Goal: Task Accomplishment & Management: Complete application form

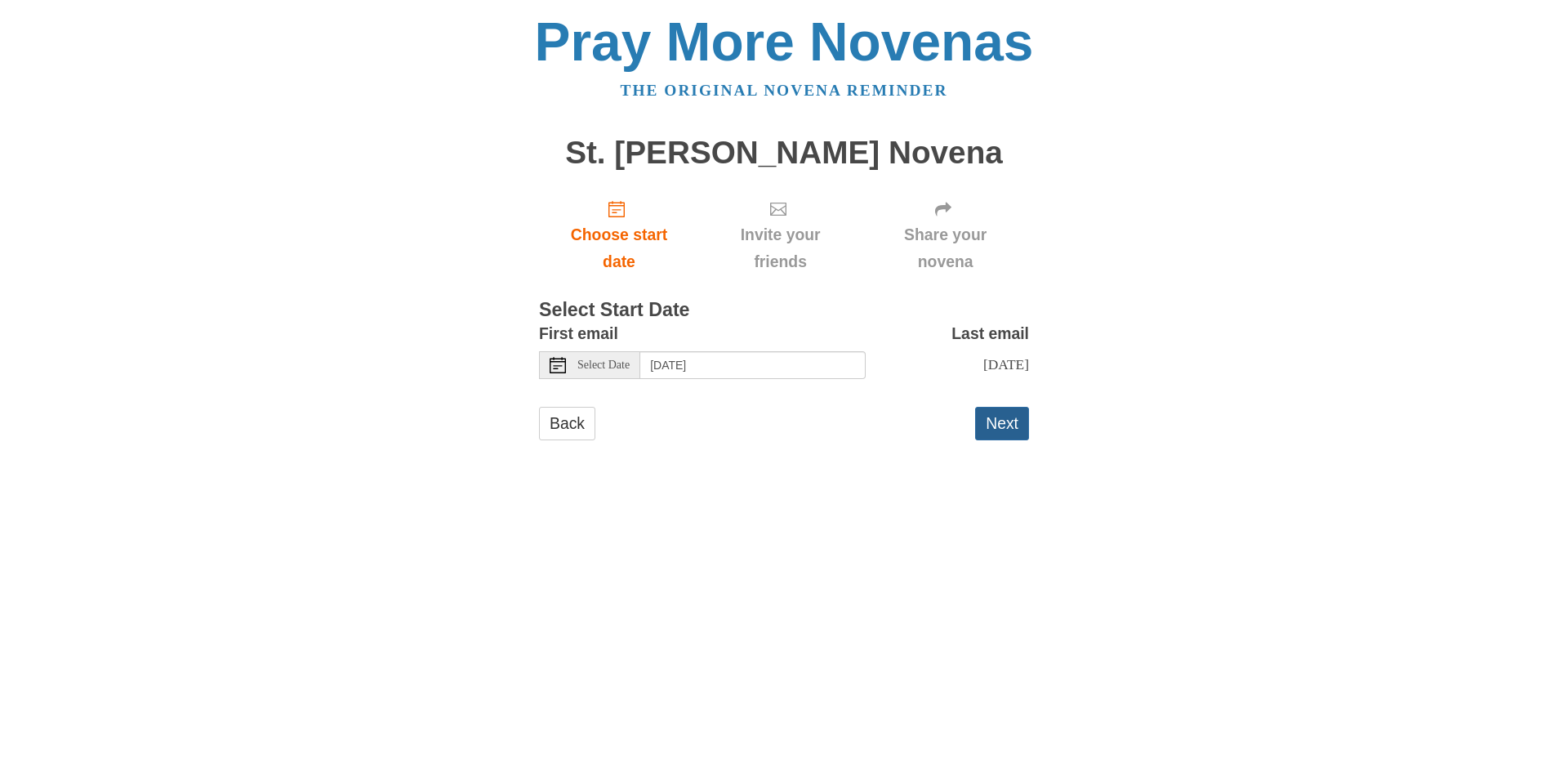
click at [994, 440] on button "Next" at bounding box center [1001, 423] width 54 height 34
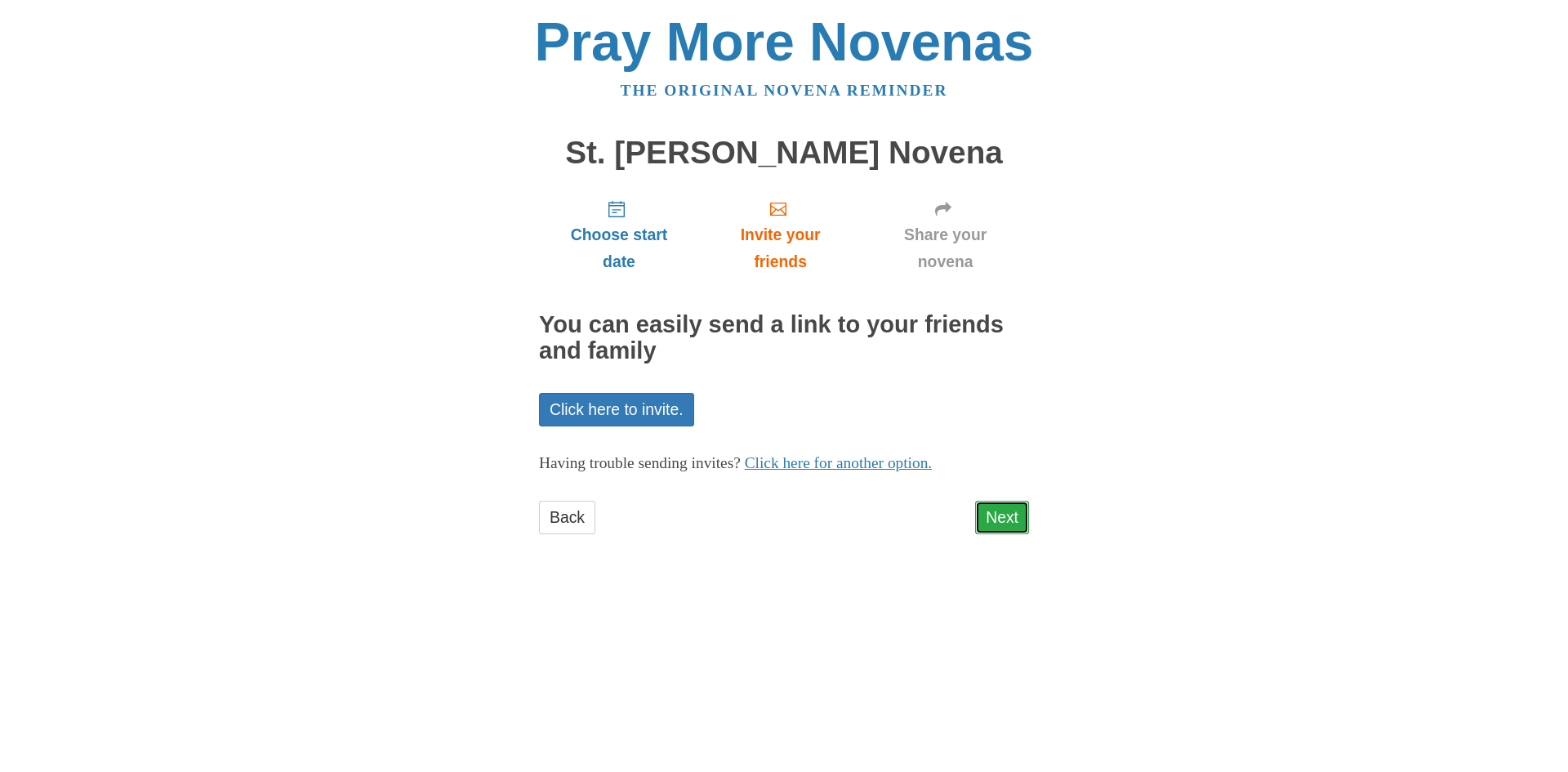
click at [998, 516] on link "Next" at bounding box center [1001, 517] width 54 height 34
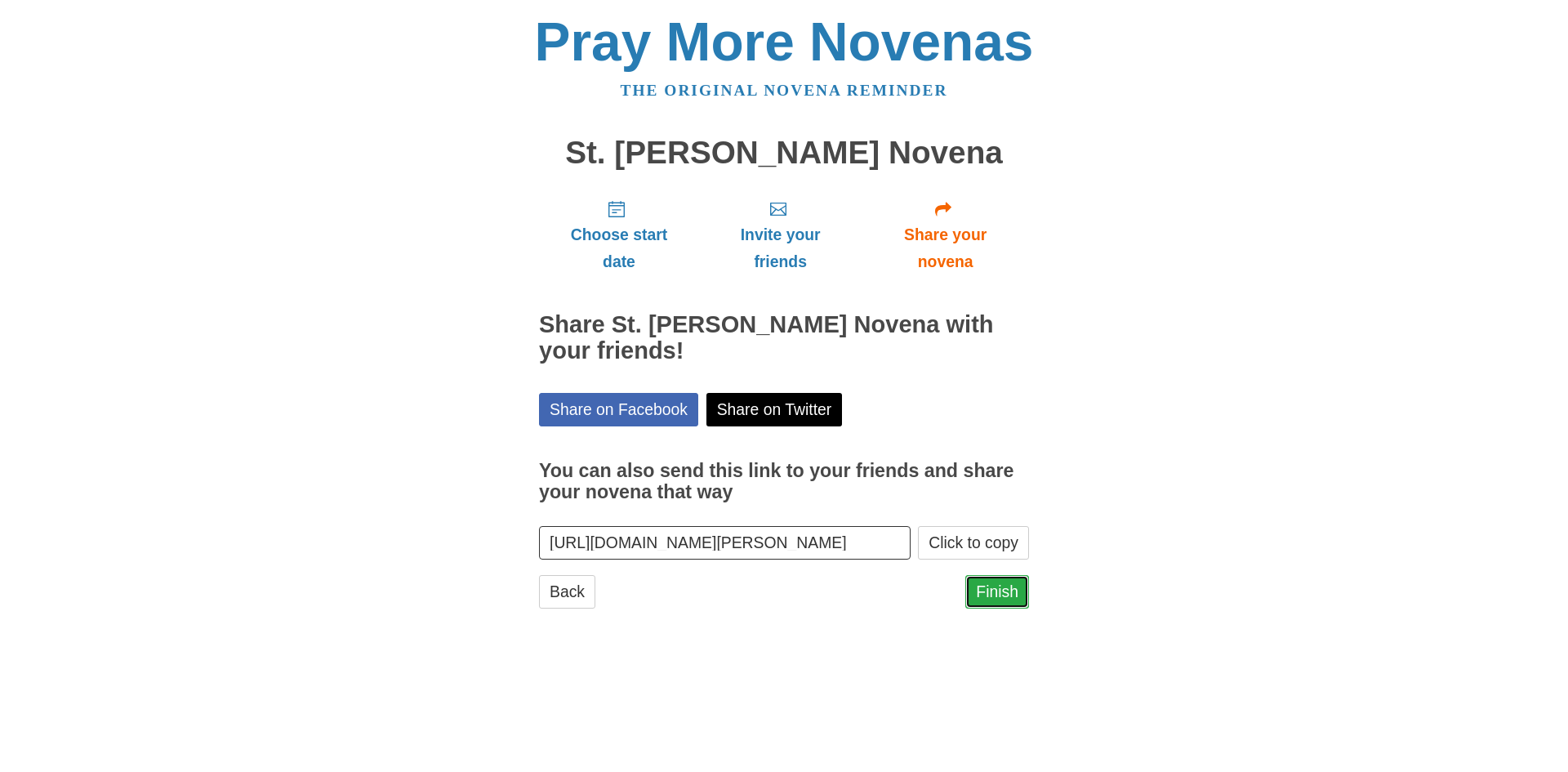
click at [1000, 593] on link "Finish" at bounding box center [997, 592] width 64 height 34
